Goal: Ask a question

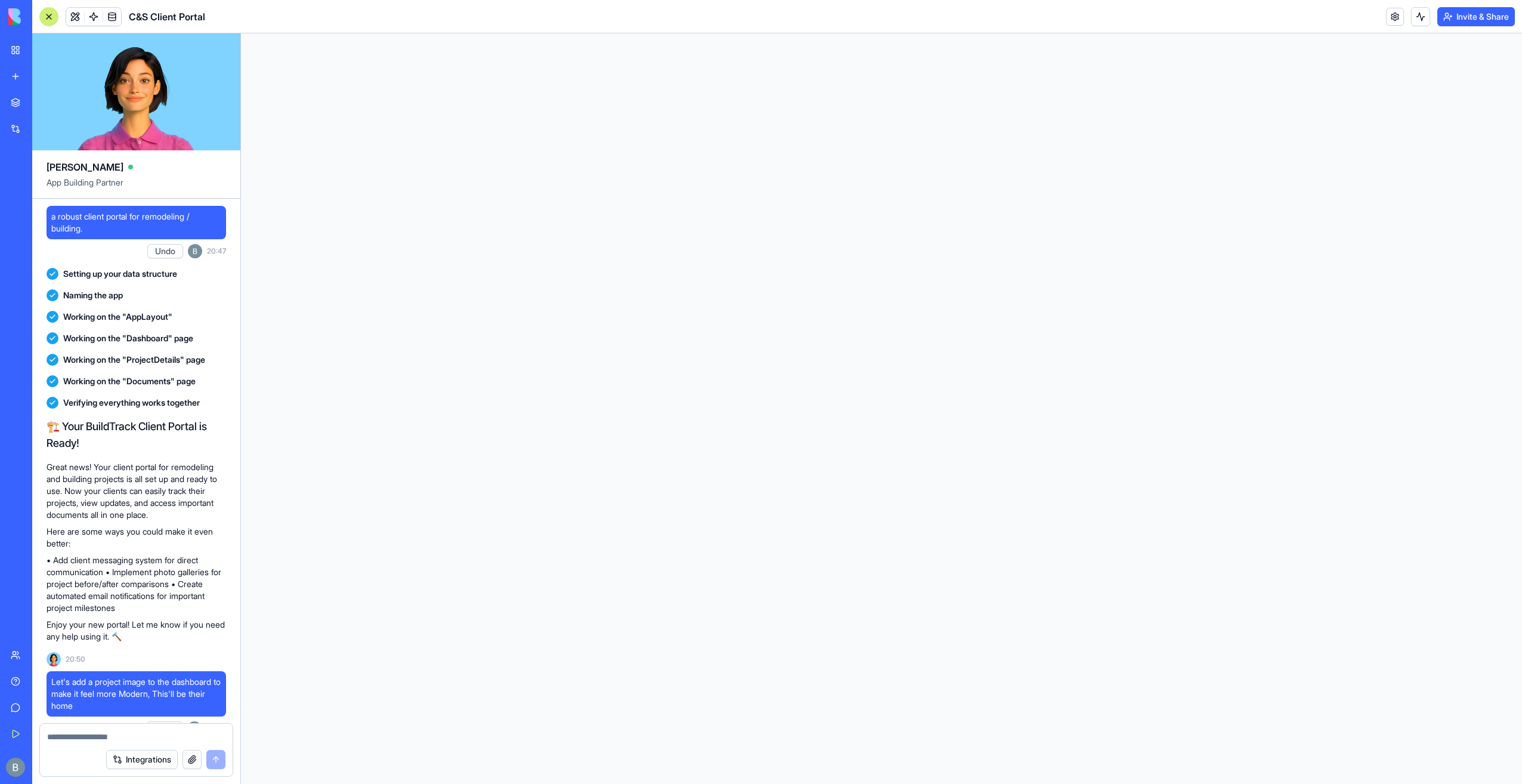
scroll to position [37847, 0]
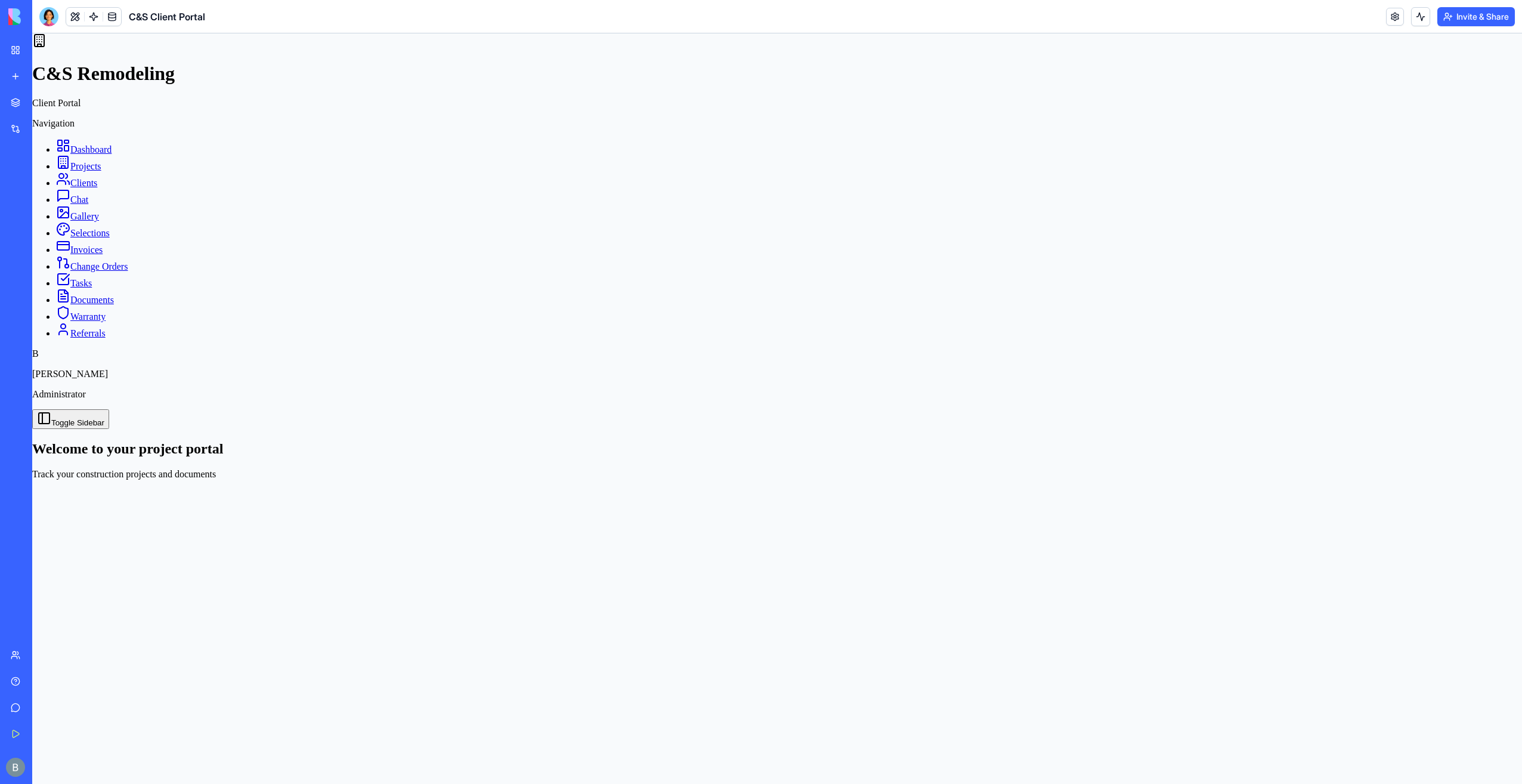
click at [13, 56] on link "My Workspace" at bounding box center [27, 50] width 48 height 24
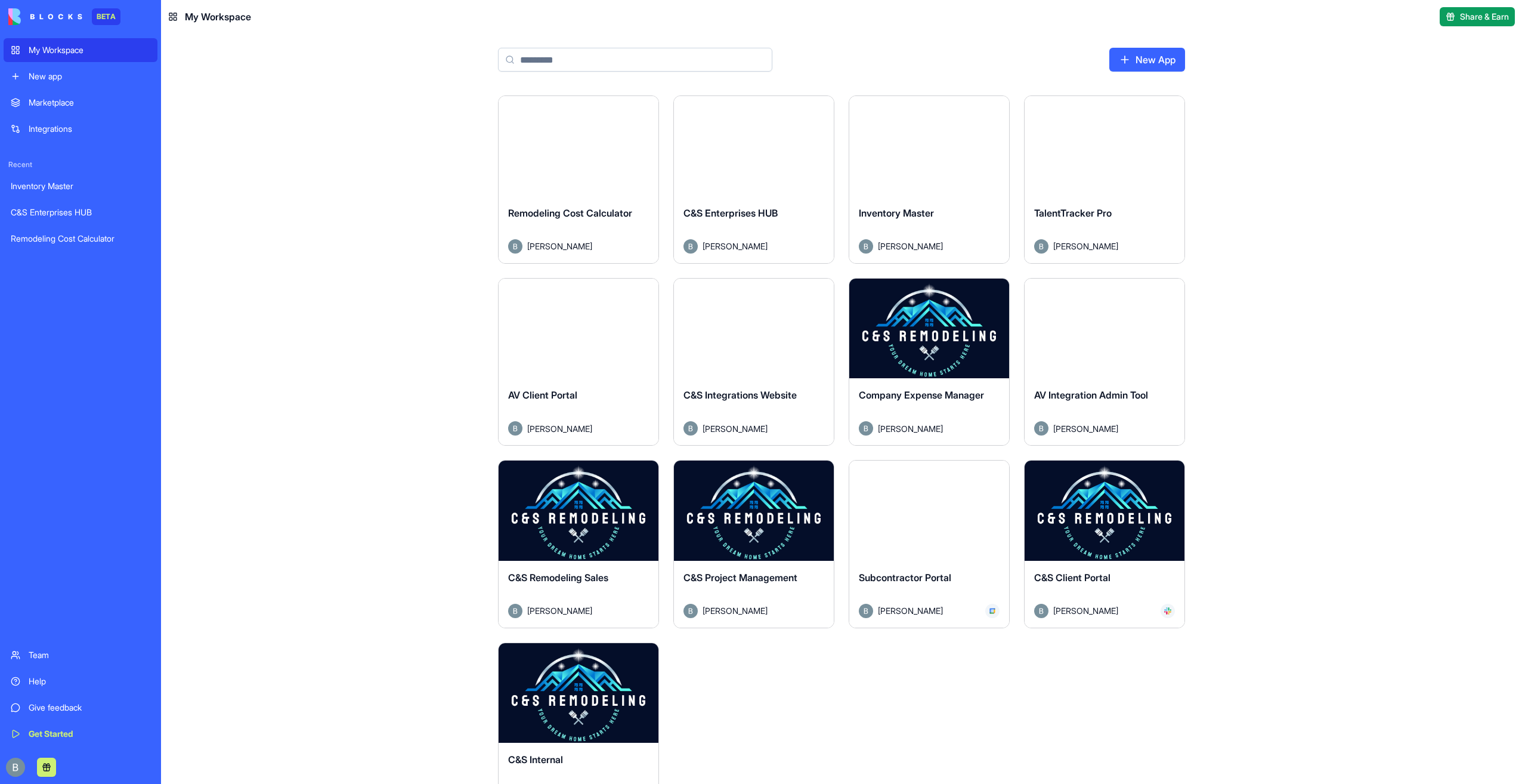
click at [1090, 517] on button "Launch" at bounding box center [1105, 511] width 90 height 24
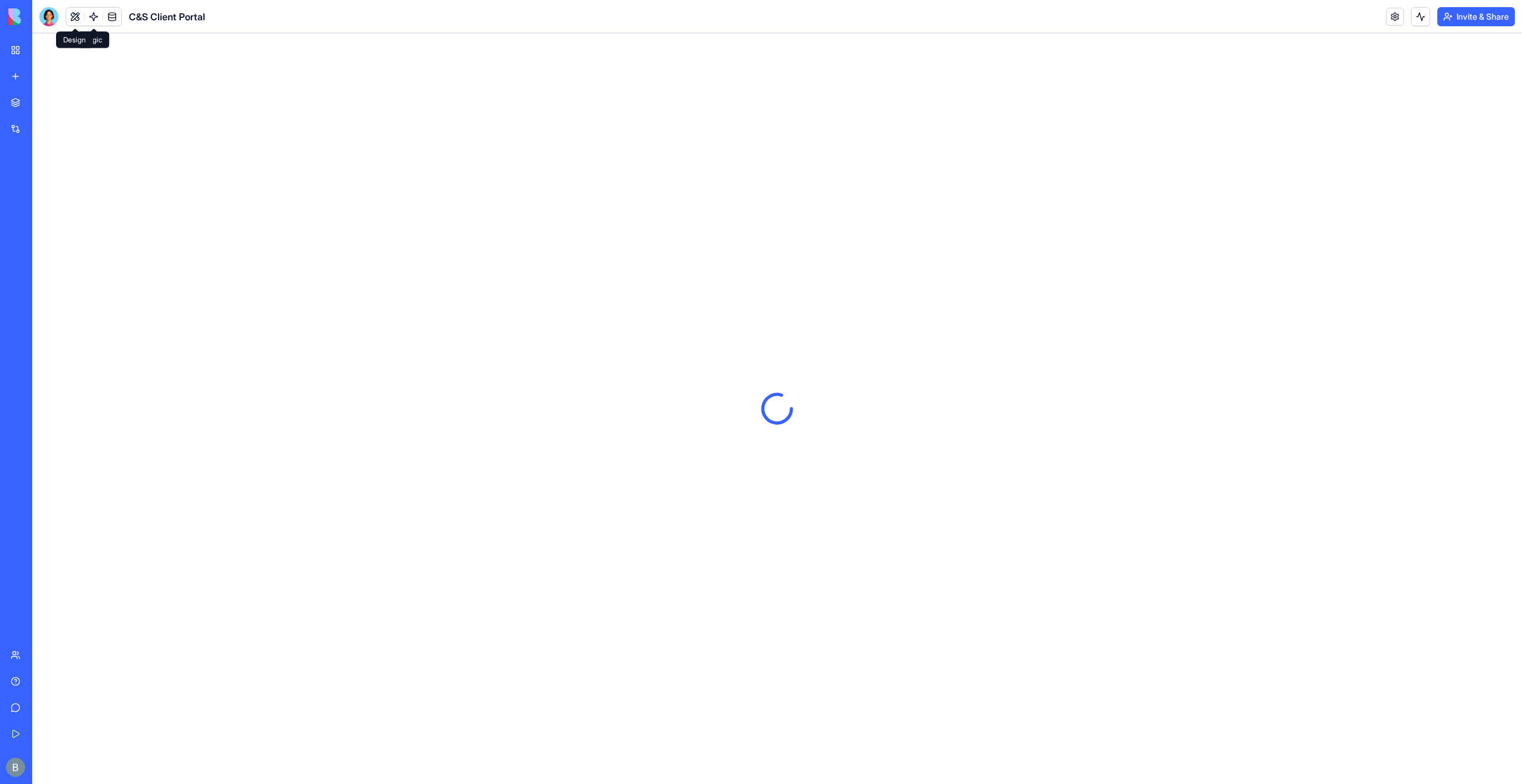
click at [80, 24] on button at bounding box center [75, 17] width 18 height 18
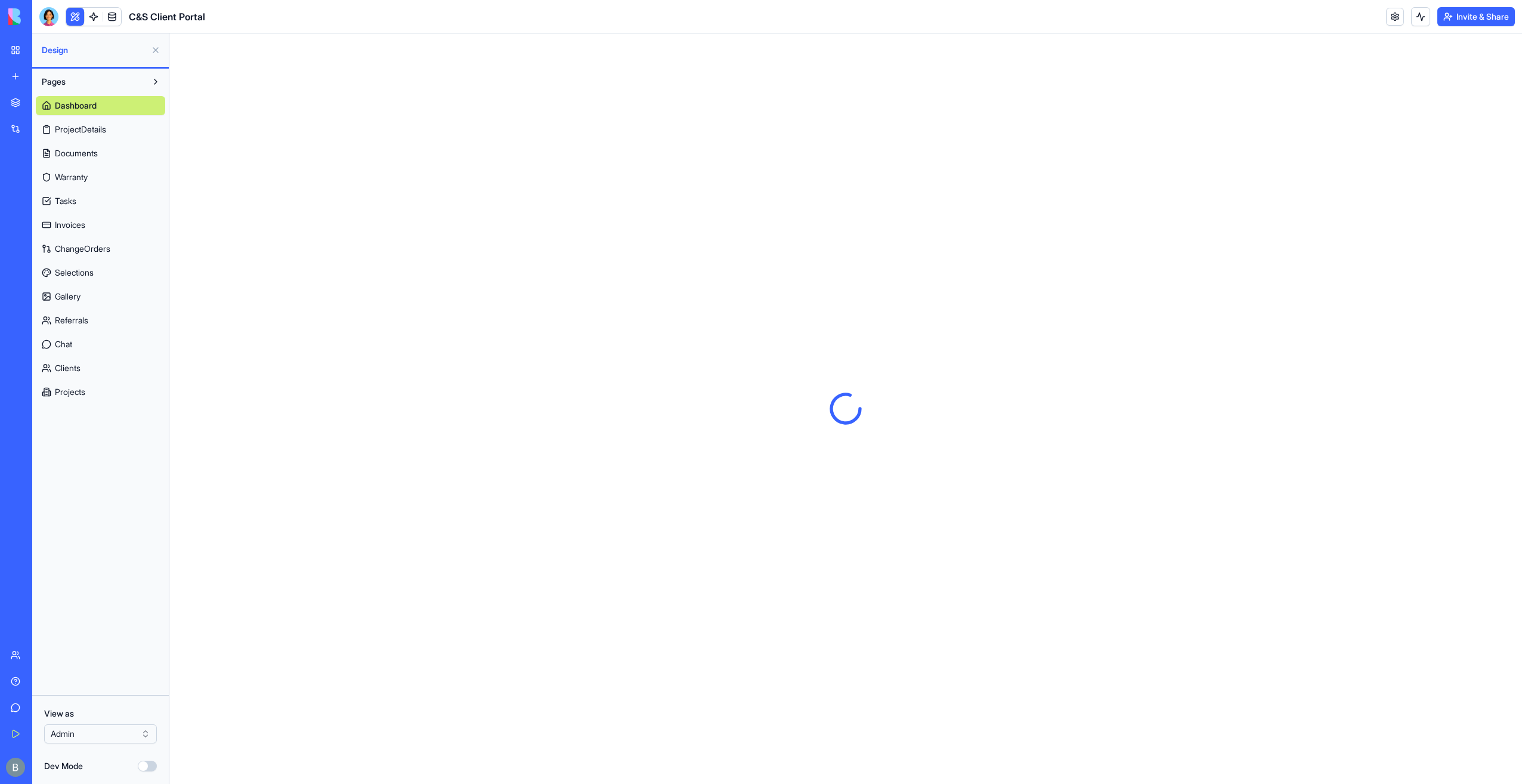
click at [80, 23] on button at bounding box center [75, 17] width 18 height 18
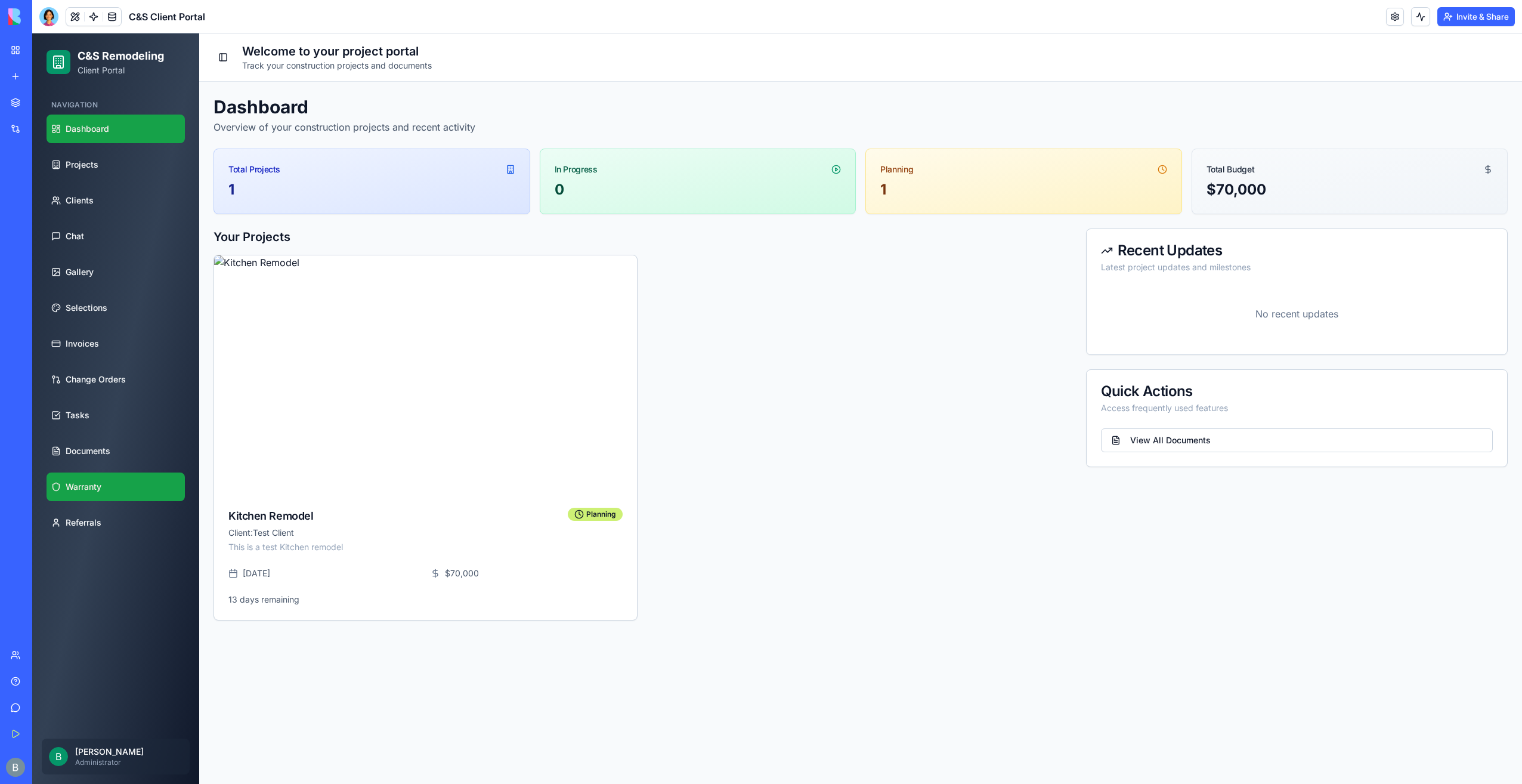
click at [122, 484] on link "Warranty" at bounding box center [115, 486] width 138 height 28
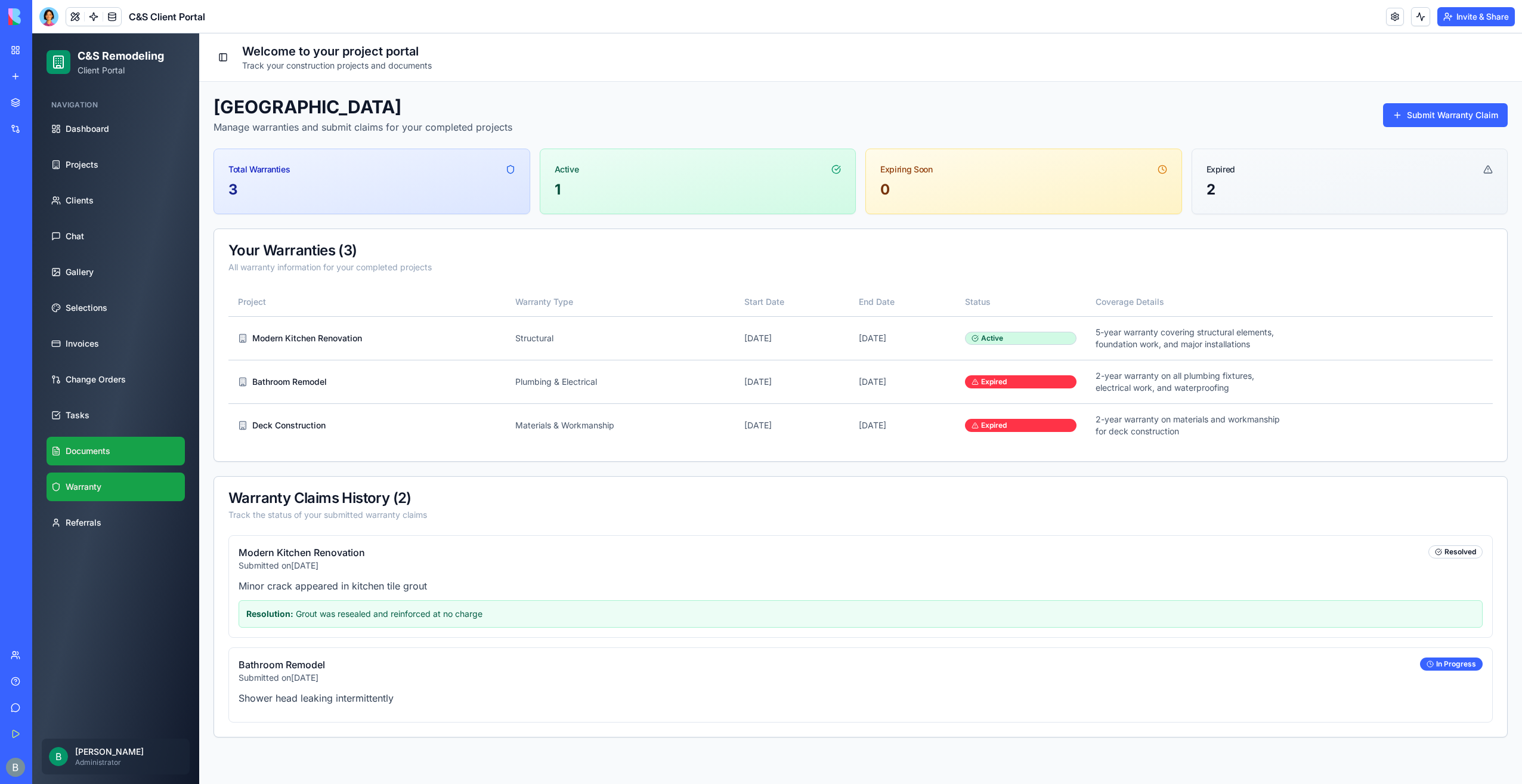
click at [108, 451] on span "Documents" at bounding box center [87, 451] width 44 height 12
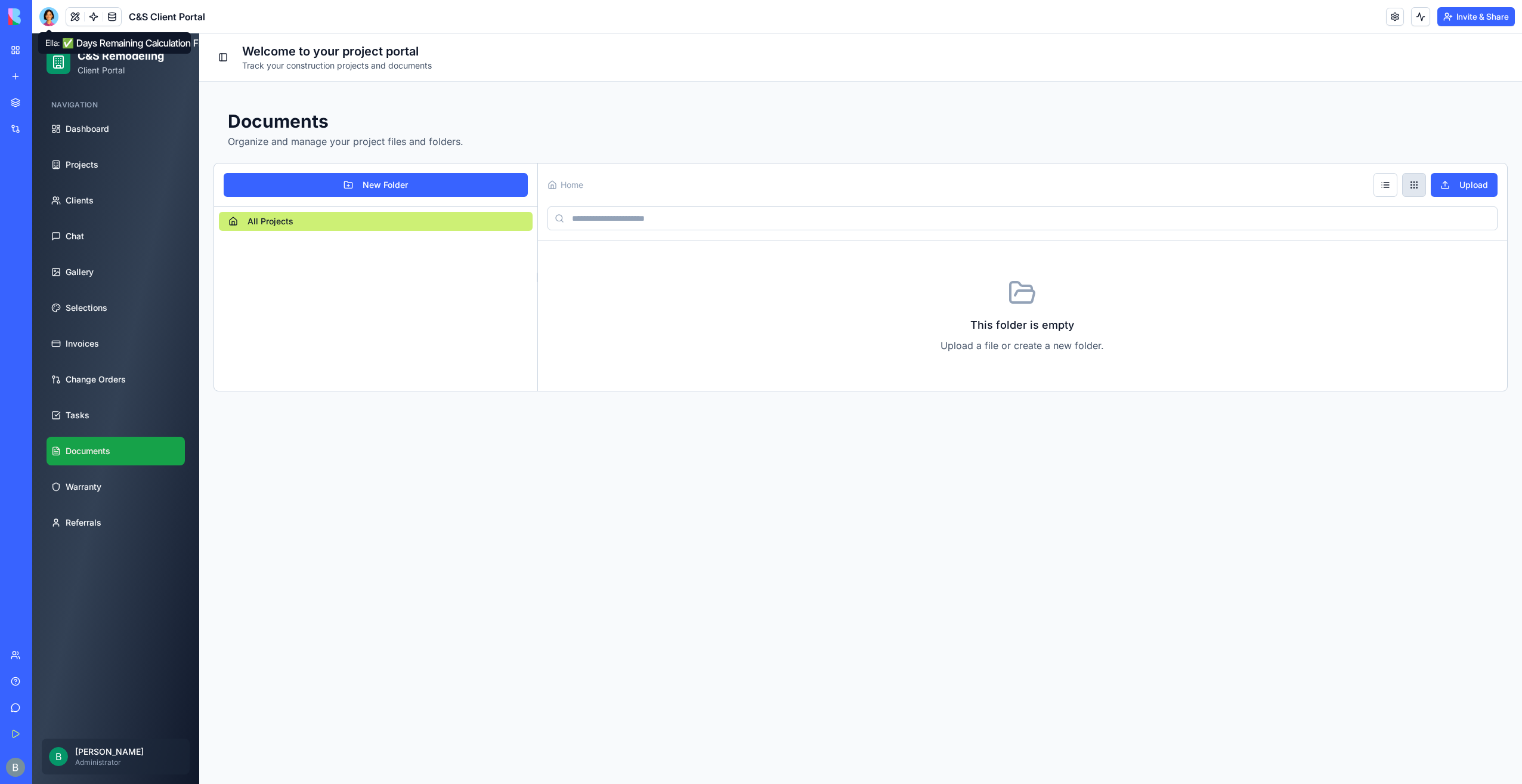
drag, startPoint x: 52, startPoint y: 19, endPoint x: 56, endPoint y: 33, distance: 14.6
click at [52, 19] on div at bounding box center [49, 17] width 19 height 19
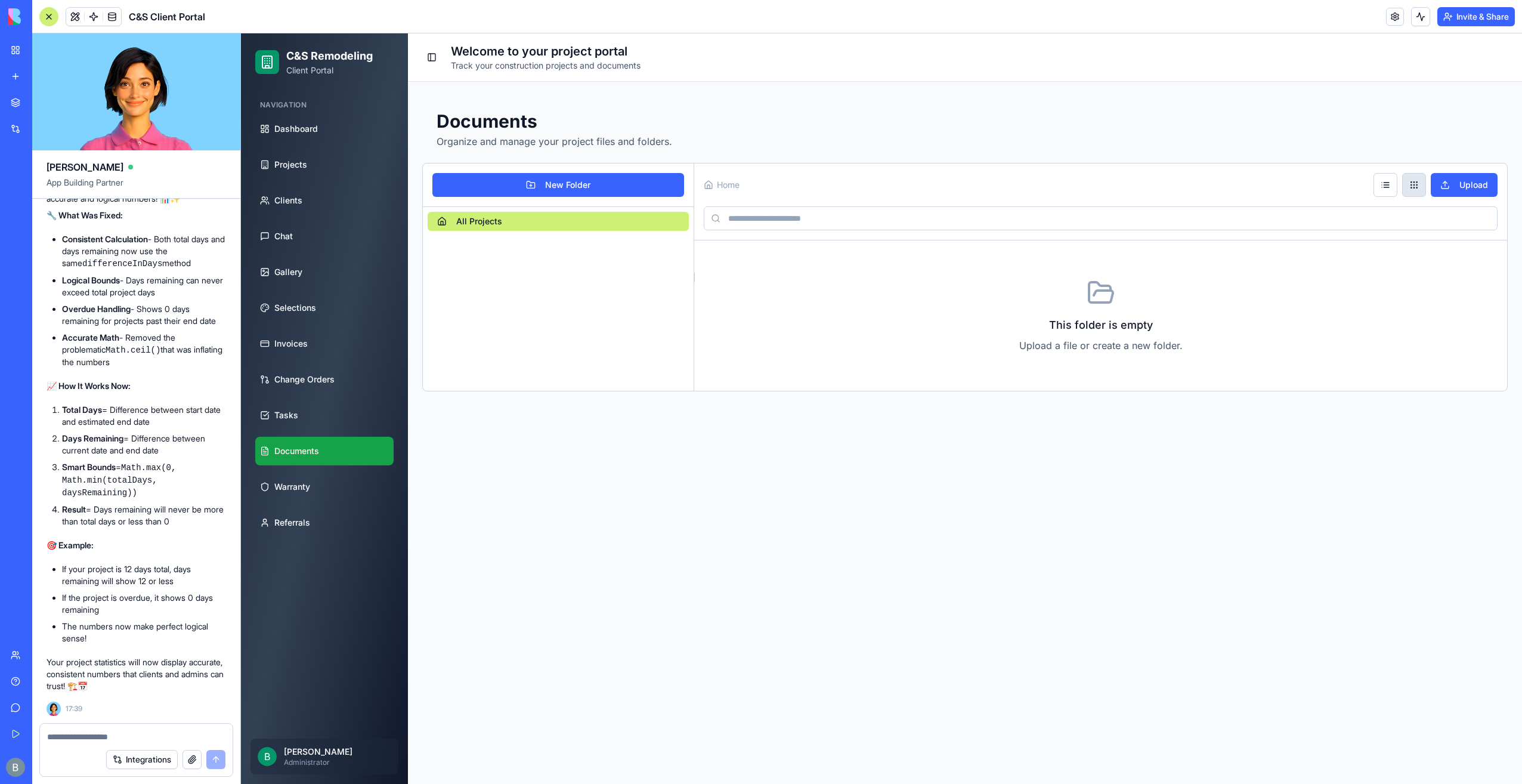
click at [122, 740] on textarea at bounding box center [136, 736] width 178 height 12
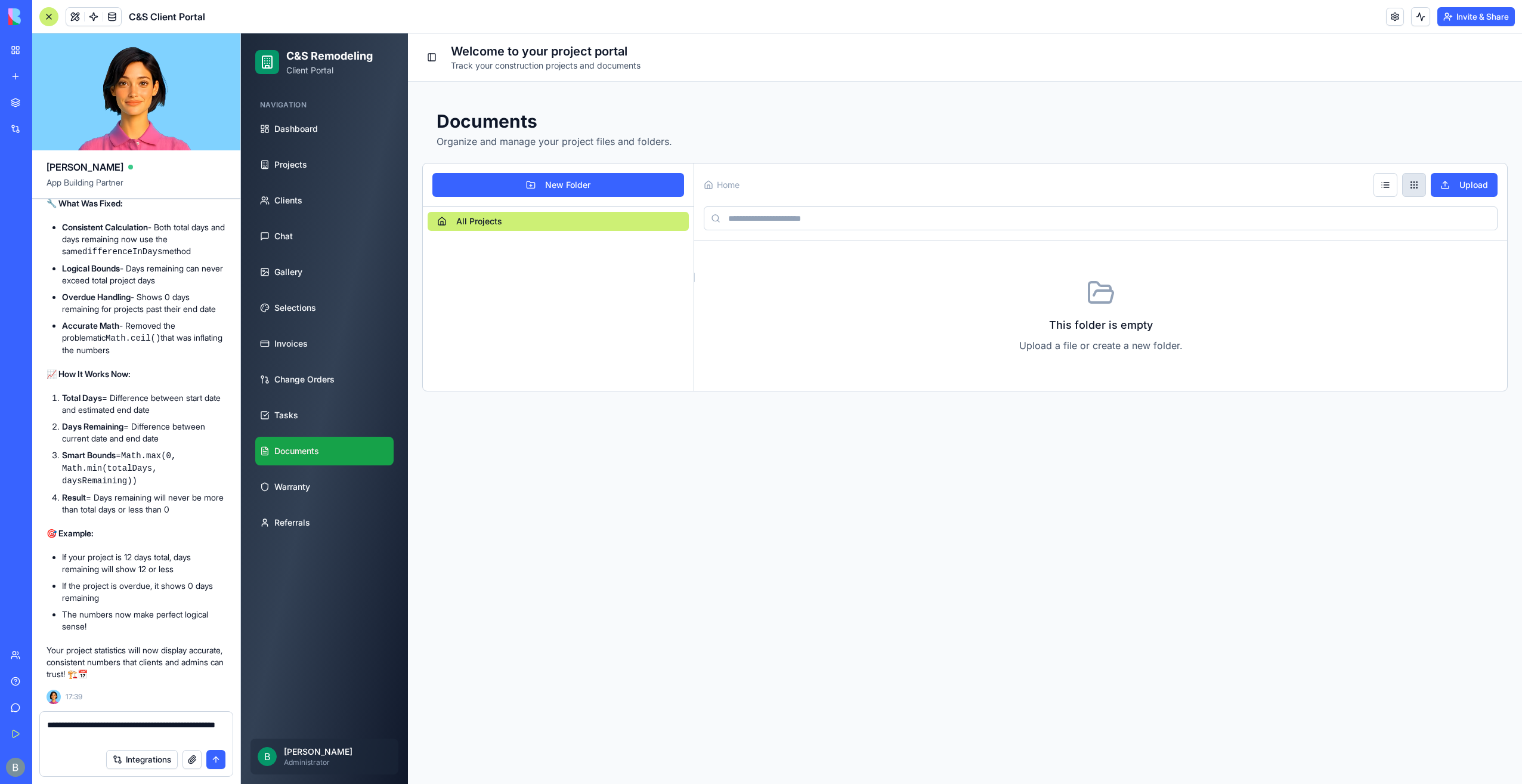
type textarea "**********"
